Goal: Task Accomplishment & Management: Manage account settings

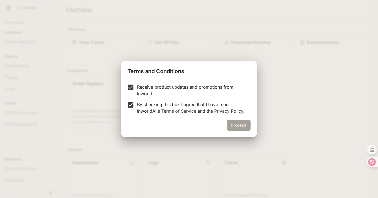
click at [241, 125] on button "Proceed" at bounding box center [239, 125] width 24 height 11
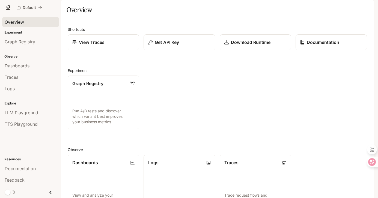
click at [19, 22] on span "Overview" at bounding box center [14, 22] width 19 height 7
click at [22, 43] on span "Graph Registry" at bounding box center [20, 42] width 31 height 7
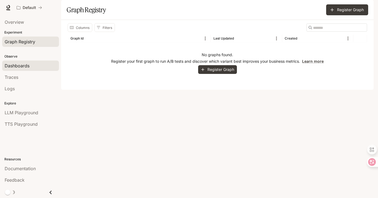
click at [17, 64] on span "Dashboards" at bounding box center [17, 66] width 25 height 7
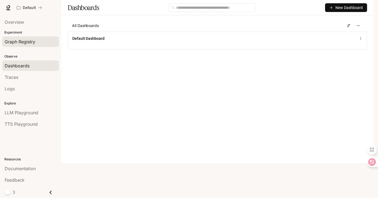
click at [25, 37] on link "Graph Registry" at bounding box center [30, 42] width 57 height 10
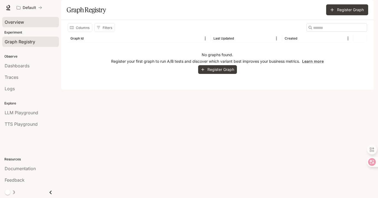
click at [23, 19] on span "Overview" at bounding box center [14, 22] width 19 height 7
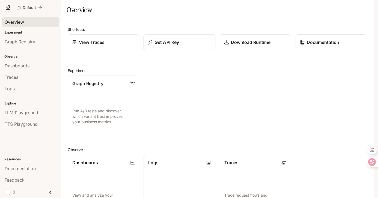
click at [162, 51] on button "Get API Key" at bounding box center [179, 42] width 72 height 16
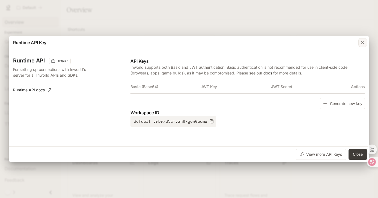
click at [364, 43] on icon "button" at bounding box center [362, 42] width 3 height 3
